Goal: Check status: Check status

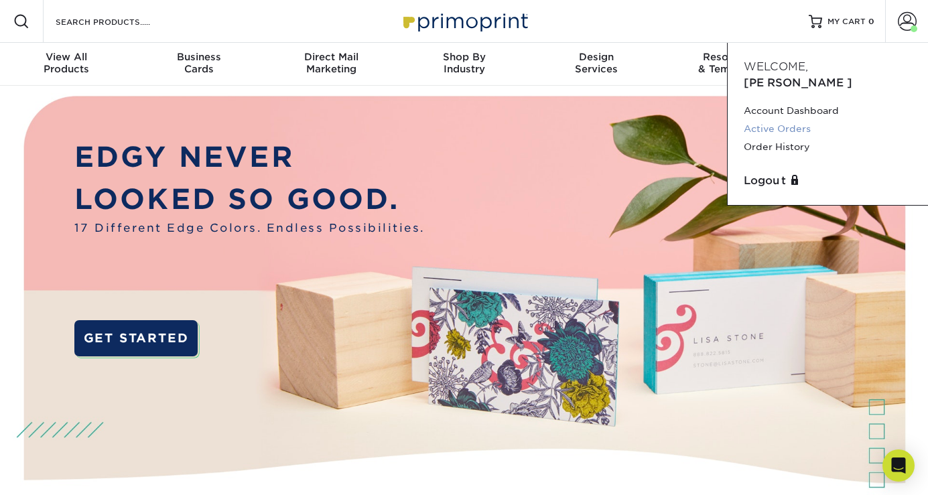
click at [790, 120] on link "Active Orders" at bounding box center [828, 129] width 168 height 18
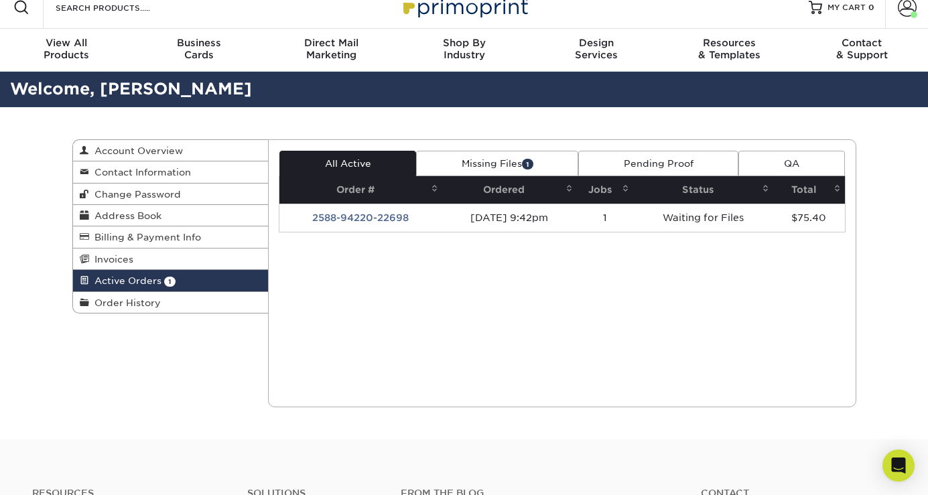
scroll to position [16, 0]
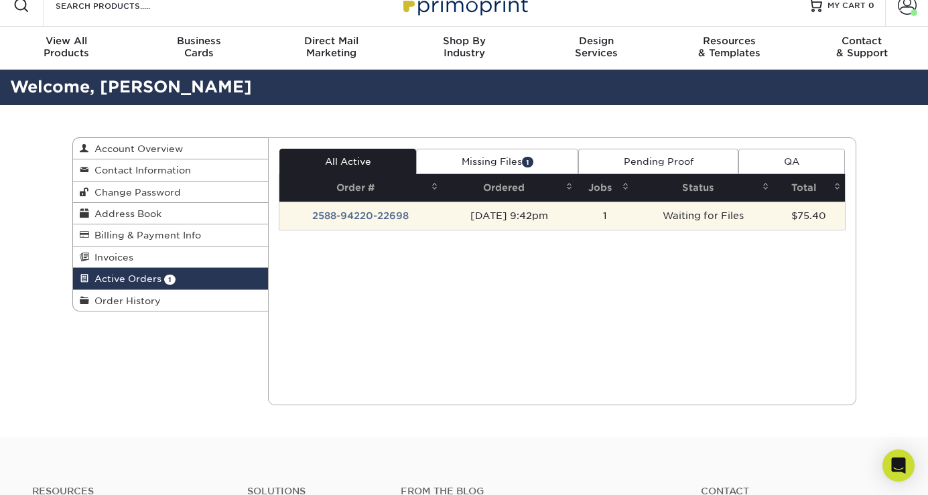
click at [390, 214] on td "2588-94220-22698" at bounding box center [360, 216] width 163 height 28
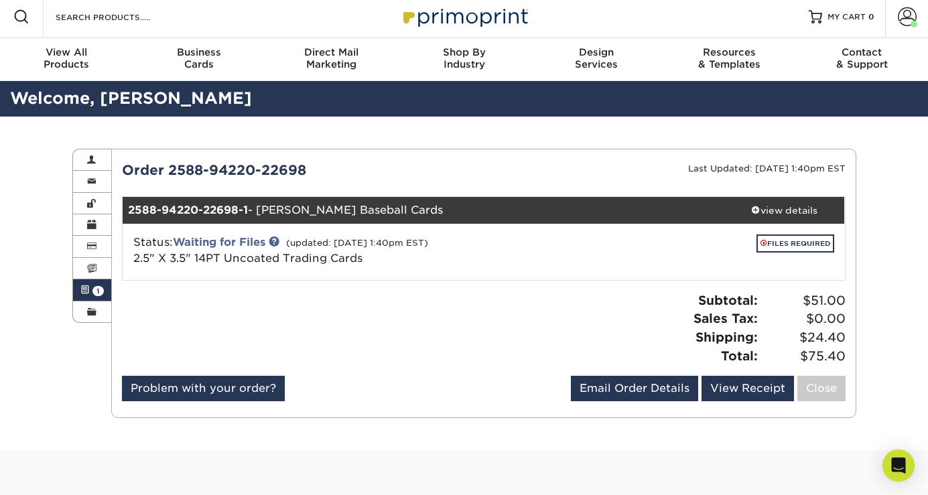
scroll to position [0, 0]
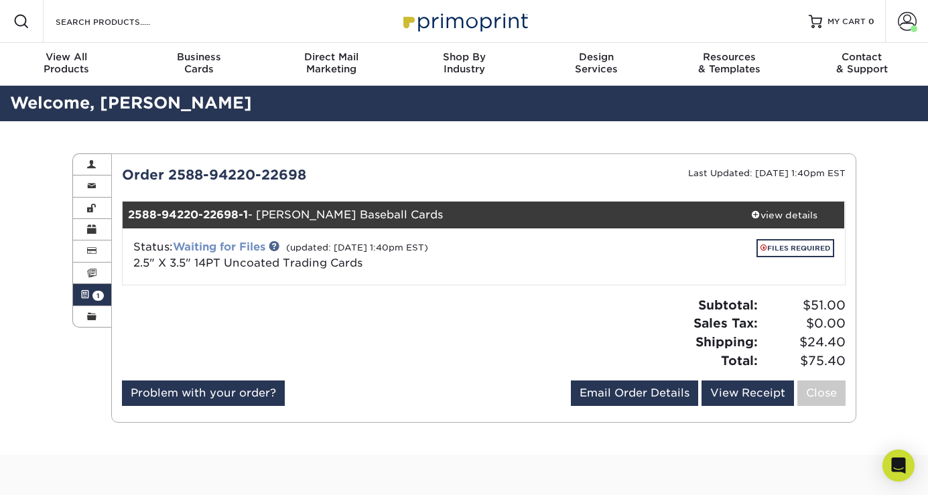
click at [230, 243] on link "Waiting for Files" at bounding box center [219, 247] width 92 height 13
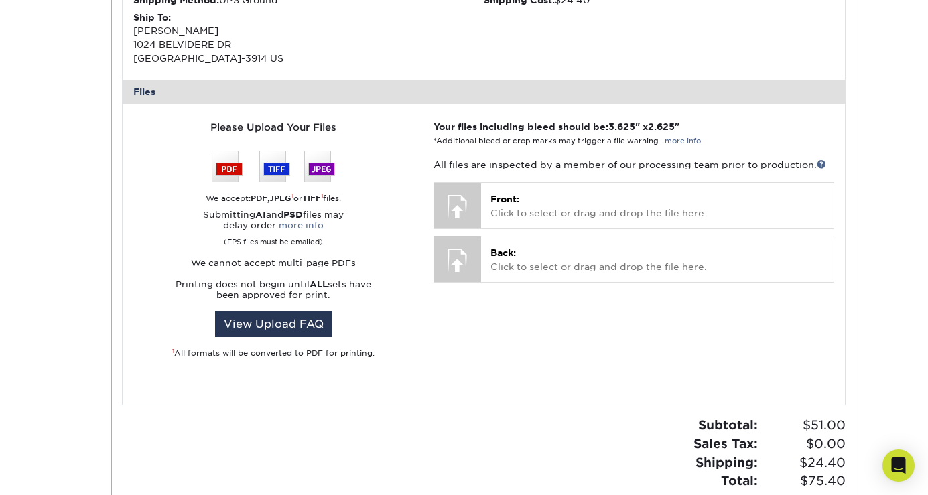
scroll to position [466, 0]
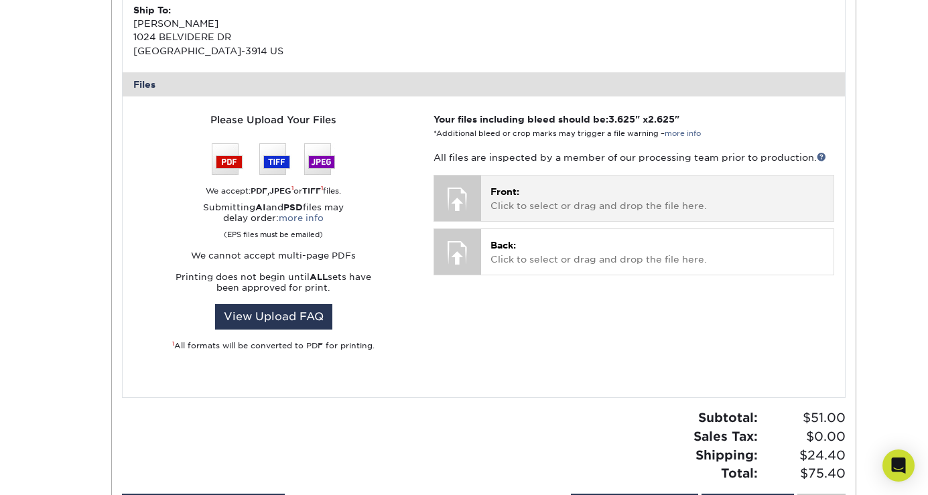
click at [467, 196] on div at bounding box center [457, 199] width 47 height 47
click at [538, 189] on p "Front: Click to select or drag and drop the file here." at bounding box center [657, 198] width 333 height 27
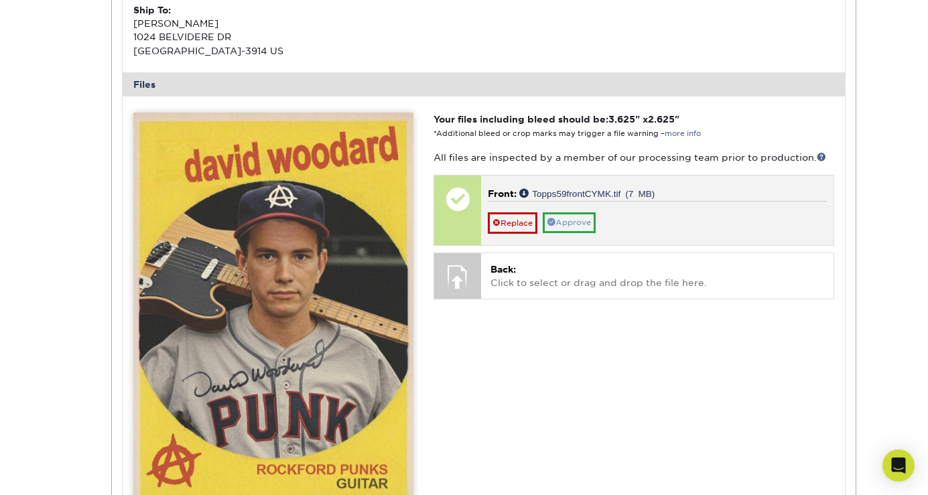
click at [590, 216] on link "Approve" at bounding box center [569, 222] width 53 height 21
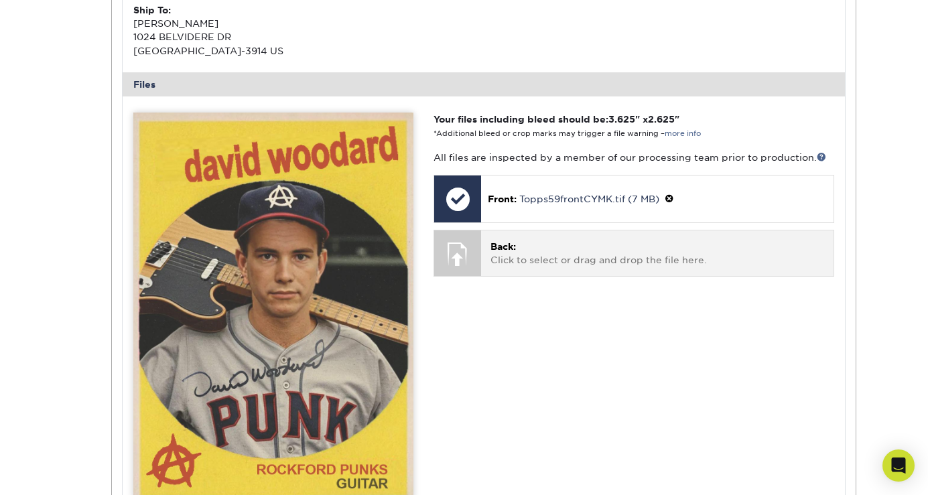
click at [538, 242] on p "Back: Click to select or drag and drop the file here." at bounding box center [657, 253] width 333 height 27
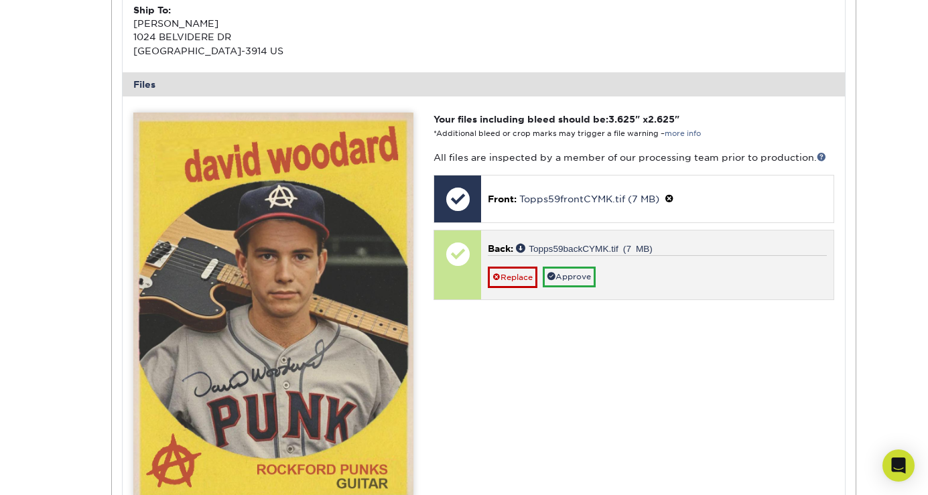
click at [649, 263] on div "Replace Approve" at bounding box center [657, 271] width 338 height 33
click at [645, 263] on div "Replace Approve" at bounding box center [657, 271] width 338 height 33
click at [572, 275] on link "Approve" at bounding box center [569, 277] width 53 height 21
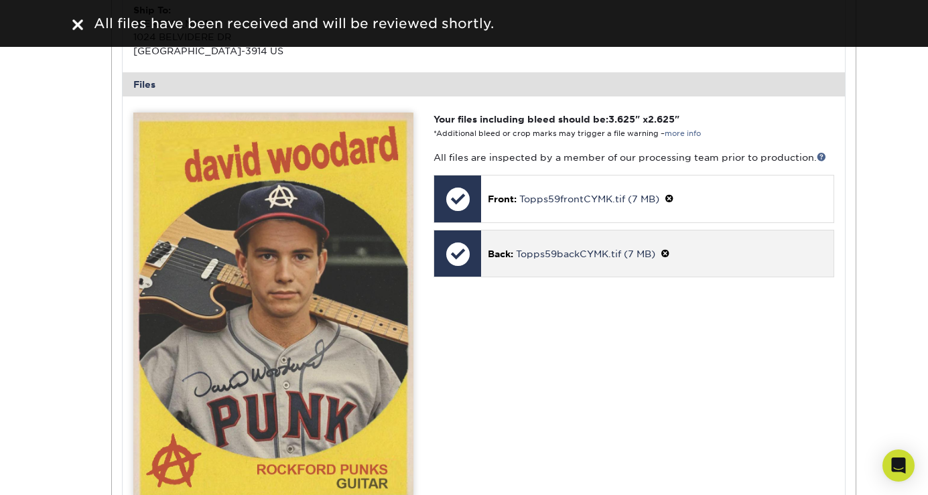
click at [699, 247] on p "Back: Topps59backCYMK.tif (7 MB)" at bounding box center [657, 254] width 338 height 14
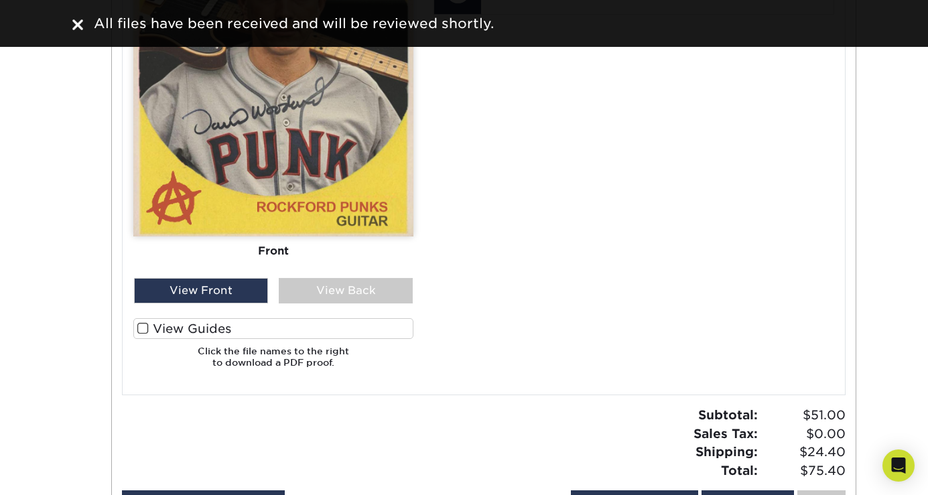
scroll to position [899, 0]
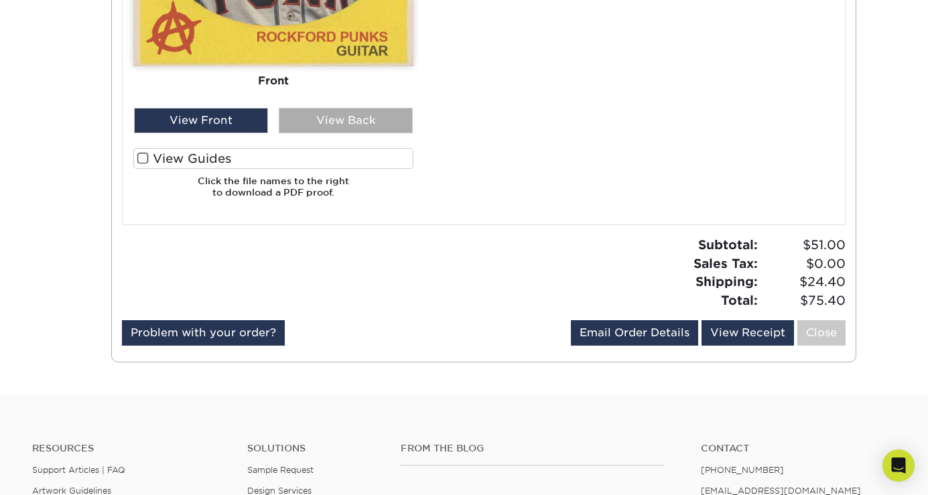
click at [363, 113] on div "View Back" at bounding box center [346, 120] width 134 height 25
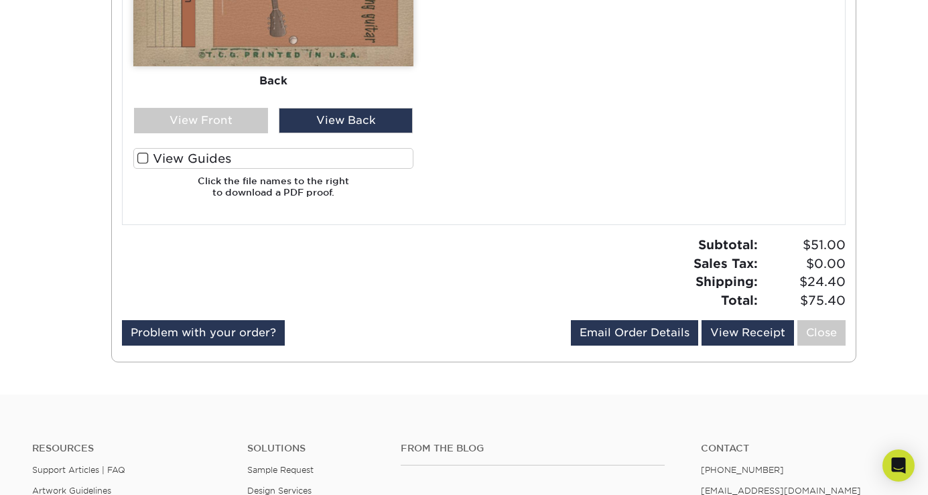
scroll to position [806, 0]
